Goal: Transaction & Acquisition: Purchase product/service

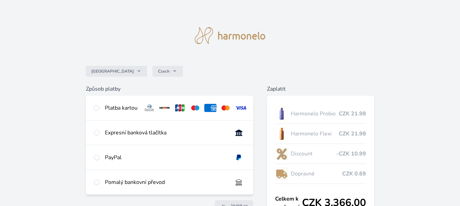
click at [242, 107] on img at bounding box center [240, 108] width 13 height 8
radio input "true"
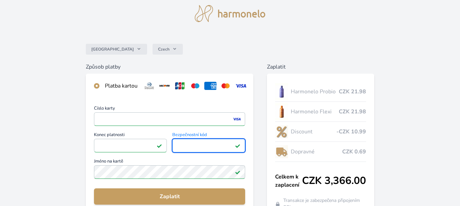
scroll to position [34, 0]
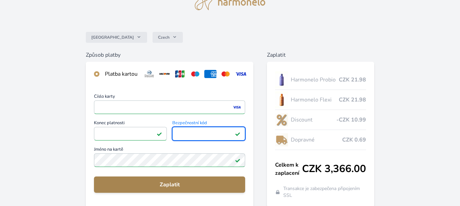
click at [170, 189] on span "Zaplatit" at bounding box center [169, 185] width 140 height 8
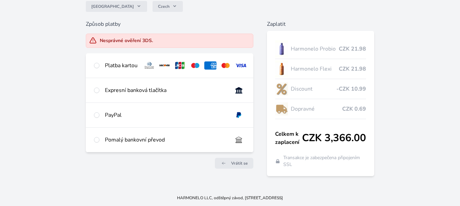
scroll to position [68, 0]
click at [240, 62] on img at bounding box center [240, 66] width 13 height 8
radio input "true"
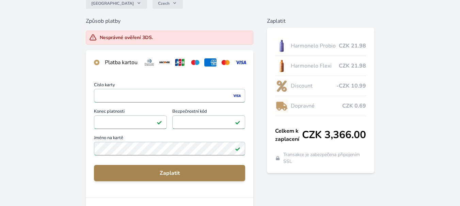
click at [166, 178] on span "Zaplatit" at bounding box center [169, 173] width 140 height 8
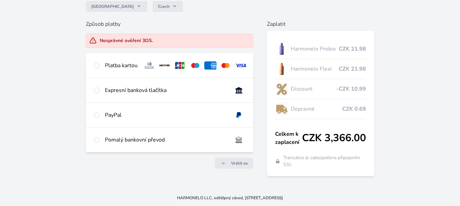
scroll to position [68, 0]
click at [241, 62] on img at bounding box center [240, 66] width 13 height 8
radio input "true"
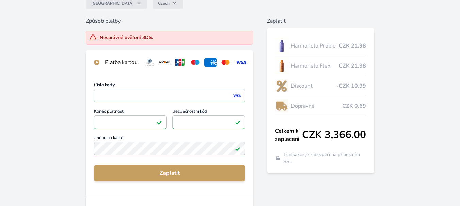
click at [177, 177] on span "Zaplatit" at bounding box center [169, 173] width 140 height 8
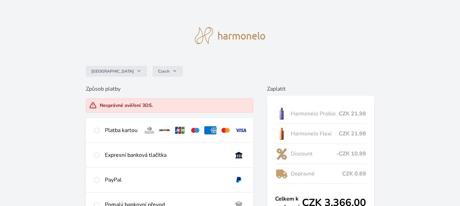
click at [240, 132] on img at bounding box center [240, 131] width 13 height 8
radio input "true"
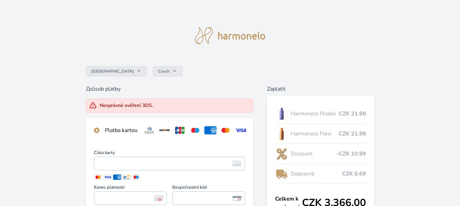
click at [241, 131] on img at bounding box center [240, 131] width 13 height 8
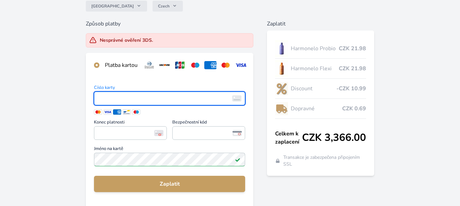
scroll to position [68, 0]
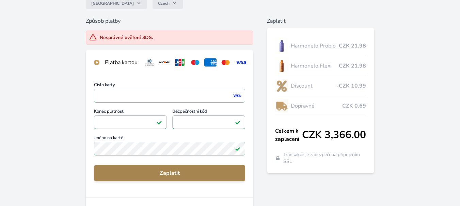
drag, startPoint x: 167, startPoint y: 179, endPoint x: 168, endPoint y: 175, distance: 3.8
click at [168, 175] on span "Zaplatit" at bounding box center [169, 173] width 140 height 8
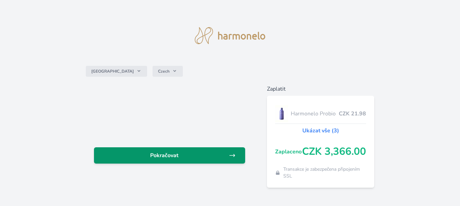
click at [168, 154] on span "Pokračovat" at bounding box center [163, 156] width 129 height 8
